Goal: Obtain resource: Download file/media

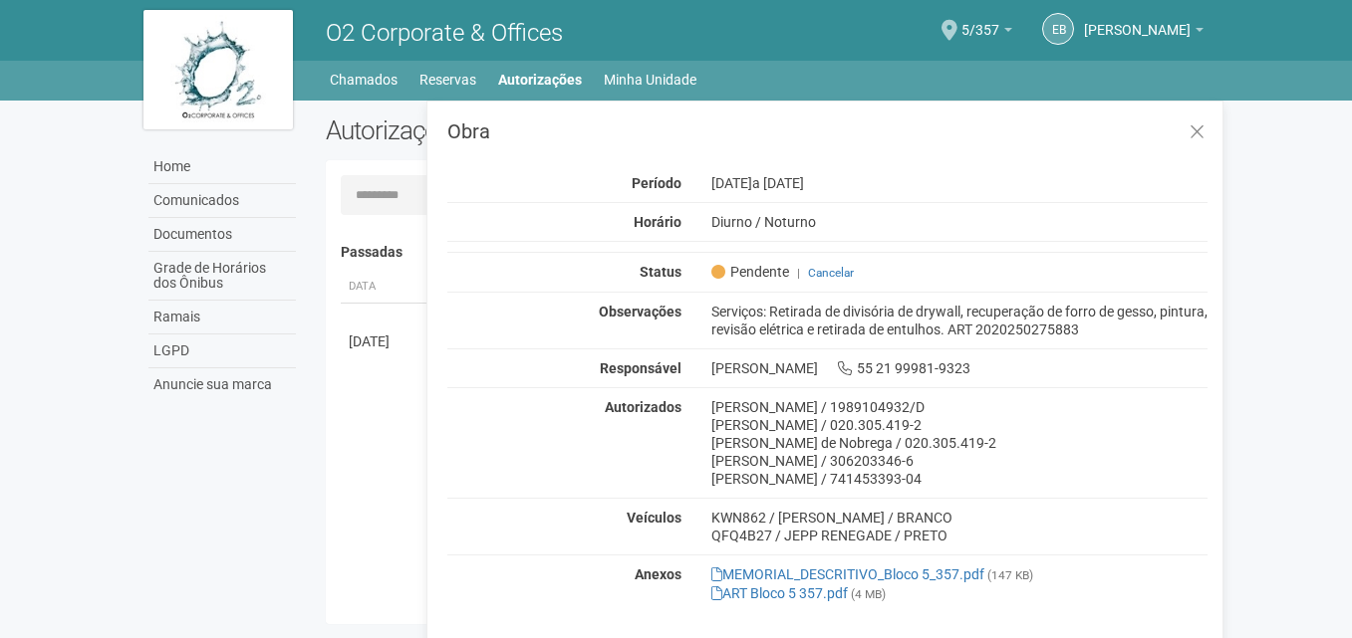
scroll to position [31, 0]
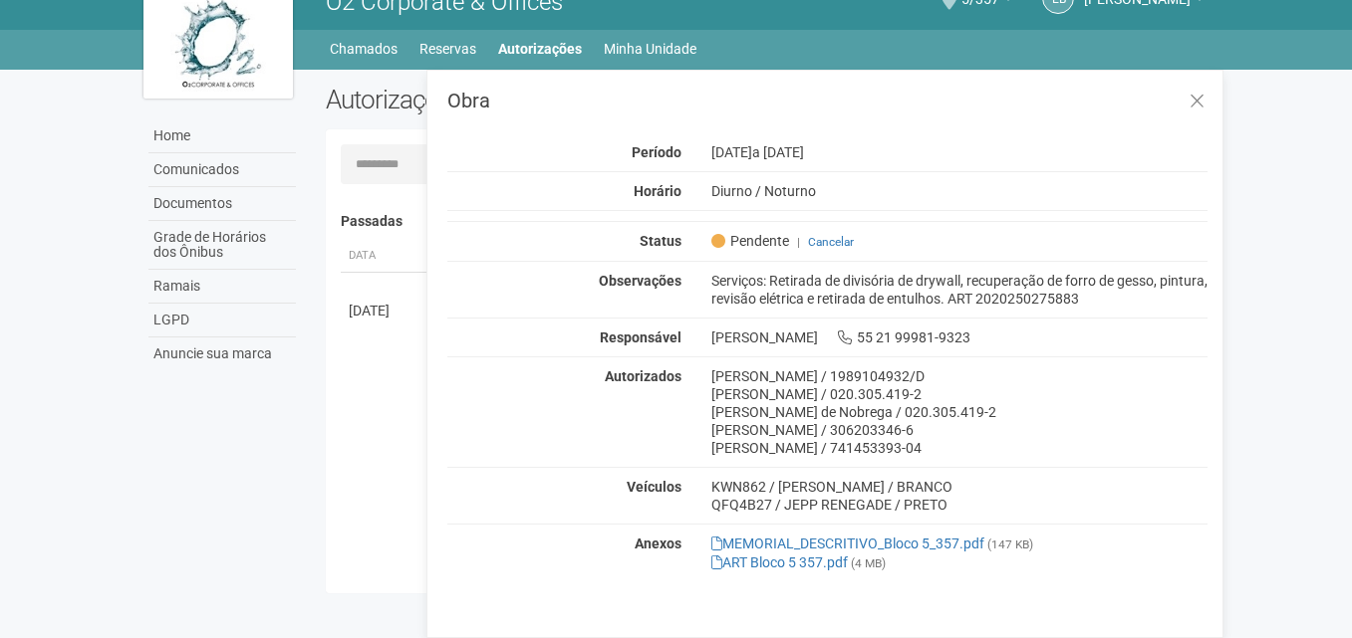
drag, startPoint x: 769, startPoint y: 406, endPoint x: 701, endPoint y: 392, distance: 69.2
click at [701, 392] on div "[PERSON_NAME] / 1989104932/D [PERSON_NAME] / 020.305.419-2 [PERSON_NAME] / 020.…" at bounding box center [959, 413] width 527 height 90
click at [769, 388] on div "[PERSON_NAME] / 020.305.419-2" at bounding box center [959, 394] width 497 height 18
drag, startPoint x: 977, startPoint y: 442, endPoint x: 737, endPoint y: 350, distance: 257.3
click at [737, 350] on div "Observações Serviços: Retirada de divisória de drywall, recuperação de forro de…" at bounding box center [827, 422] width 760 height 322
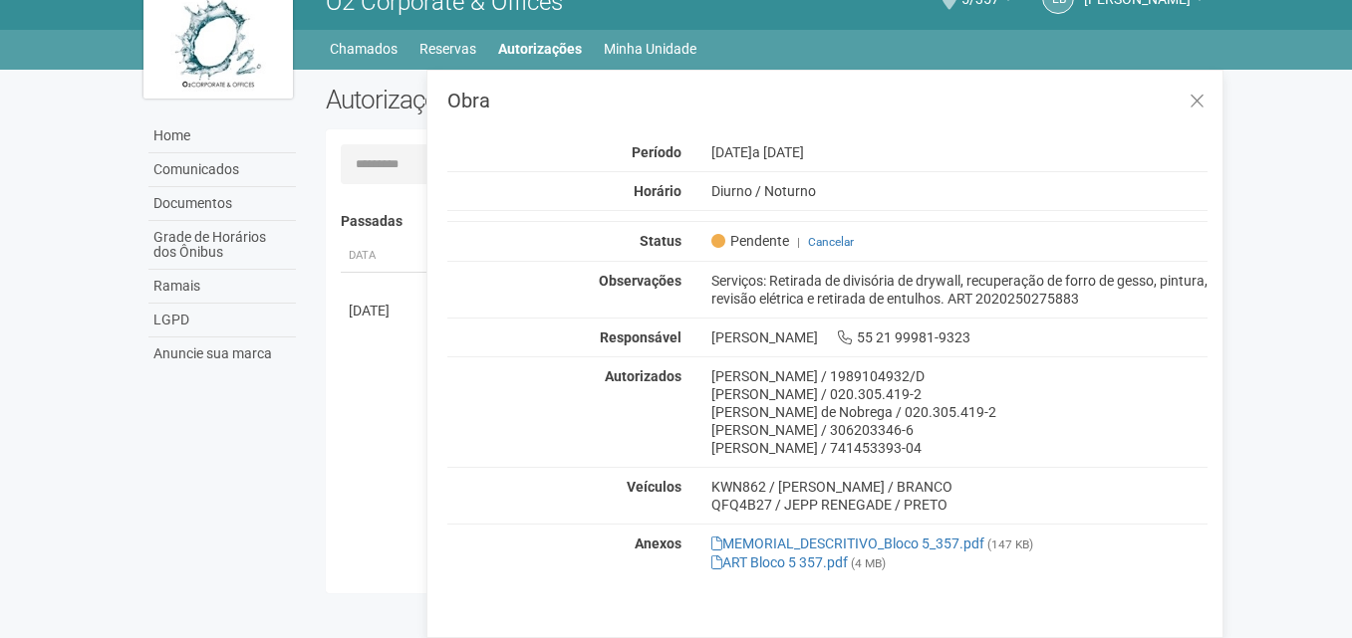
click at [737, 330] on div "[PERSON_NAME] 55 21 99981-9323" at bounding box center [959, 338] width 527 height 18
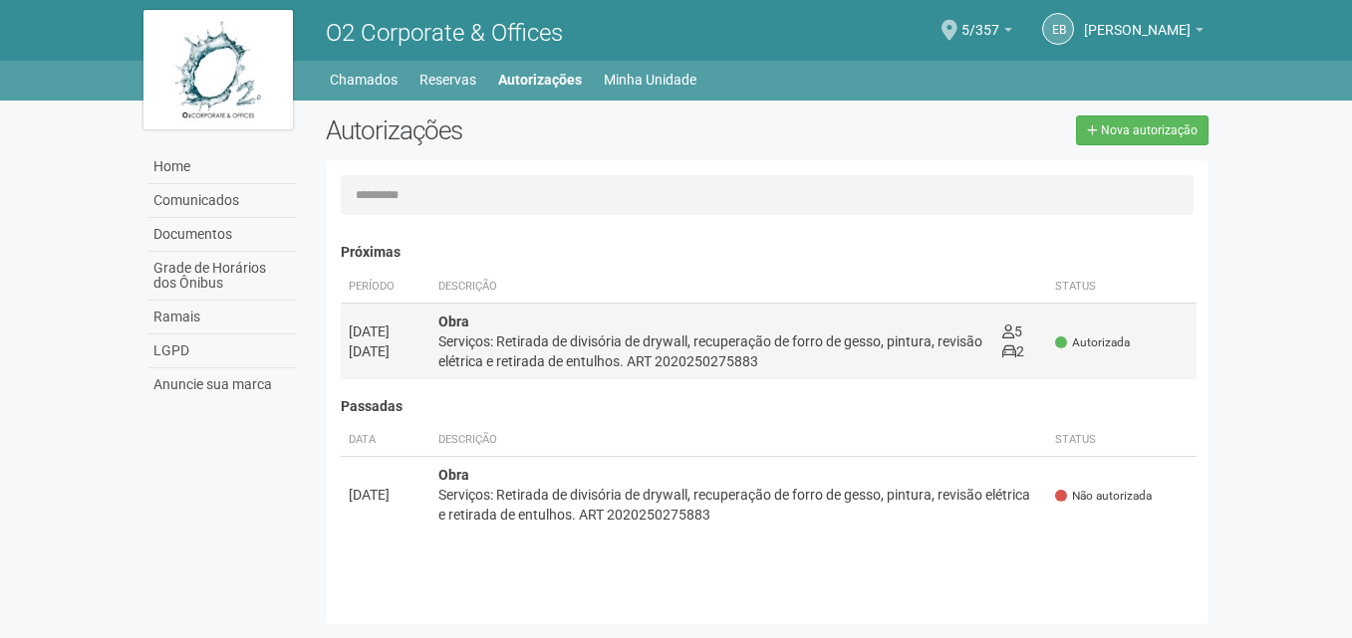
click at [1027, 347] on td "5 2" at bounding box center [1021, 341] width 54 height 77
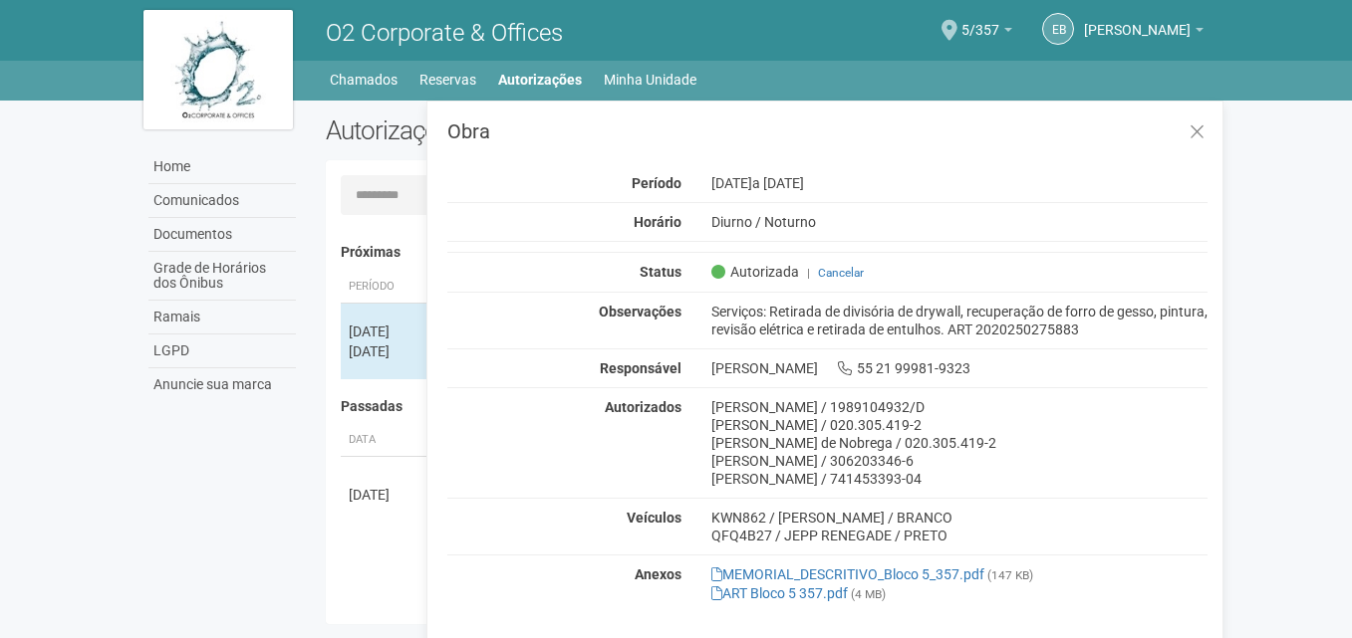
scroll to position [31, 0]
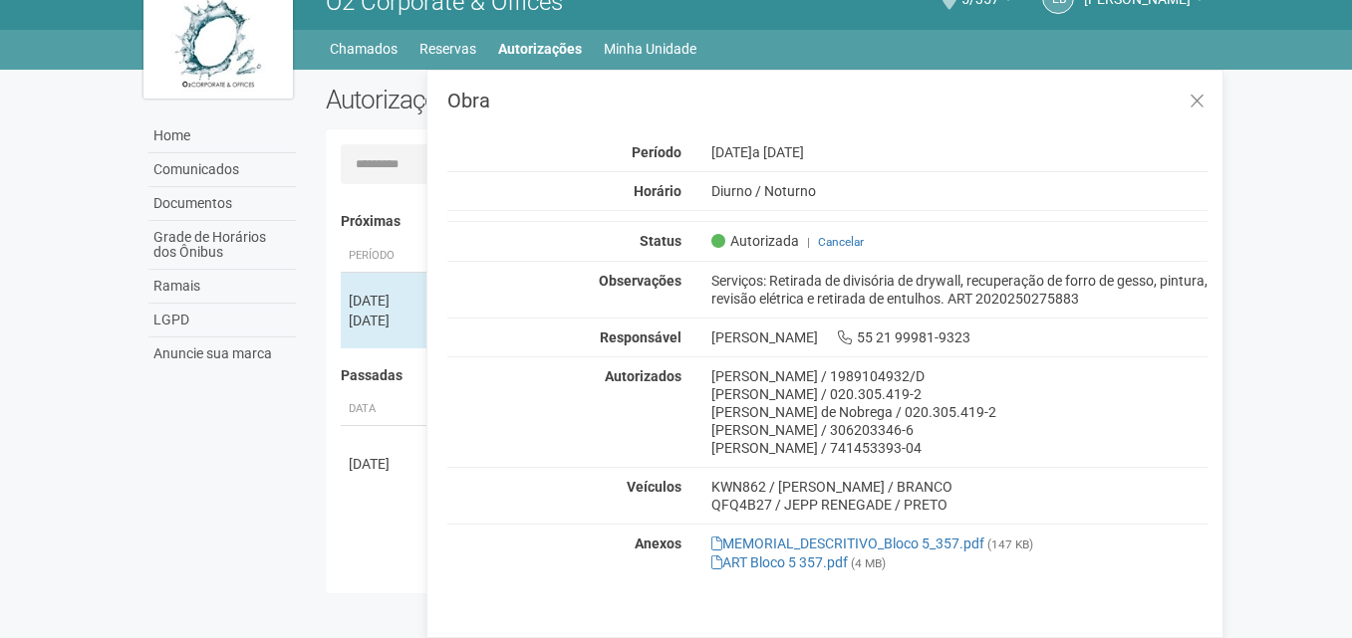
drag, startPoint x: 360, startPoint y: 407, endPoint x: 361, endPoint y: 354, distance: 53.8
click at [361, 406] on th "Data" at bounding box center [386, 409] width 90 height 33
click at [369, 300] on div "[DATE]" at bounding box center [386, 301] width 74 height 20
click at [397, 330] on div "20/09/2025" at bounding box center [386, 321] width 74 height 20
click at [791, 333] on div "[PERSON_NAME] 55 21 99981-9323" at bounding box center [959, 338] width 527 height 18
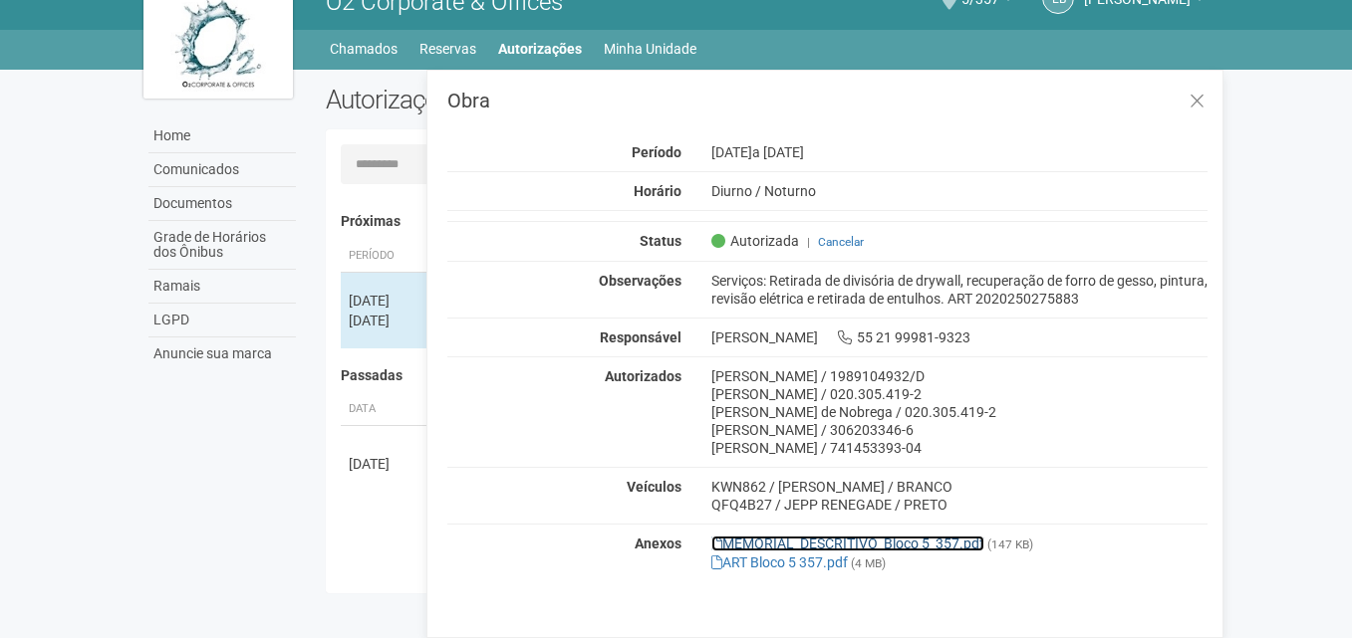
click at [873, 536] on link "MEMORIAL_DESCRITIVO_Bloco 5_357.pdf" at bounding box center [847, 544] width 273 height 16
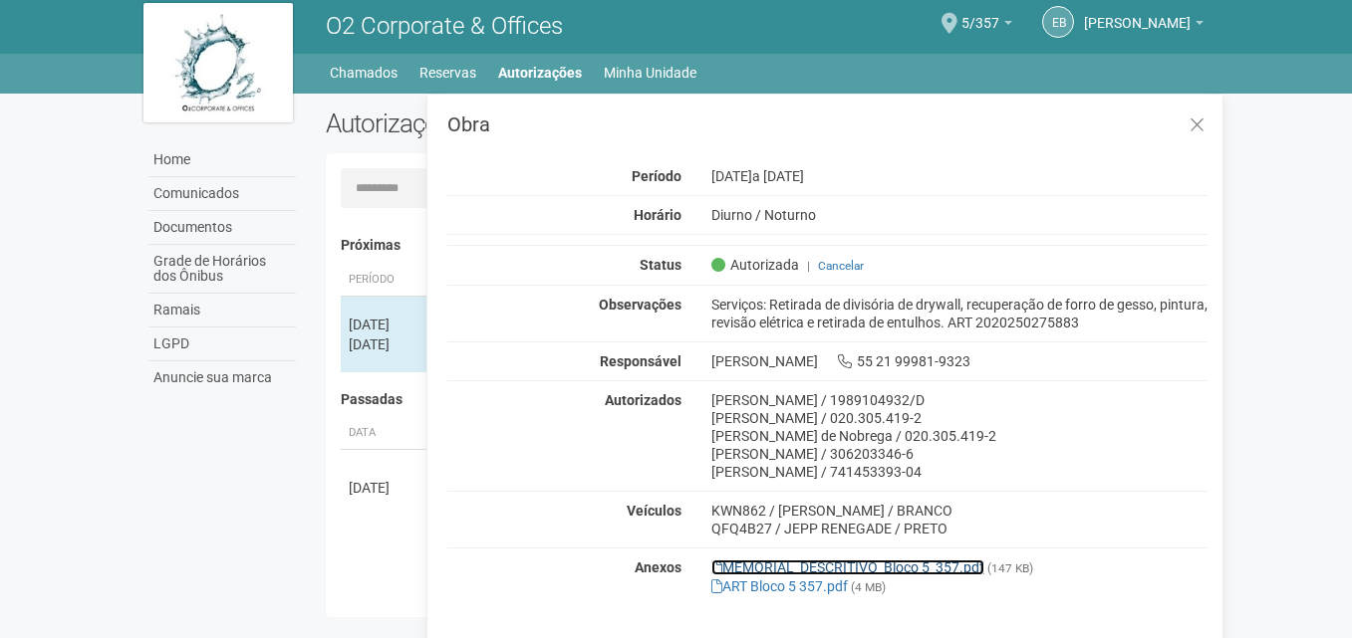
scroll to position [0, 0]
